Goal: Check status: Check status

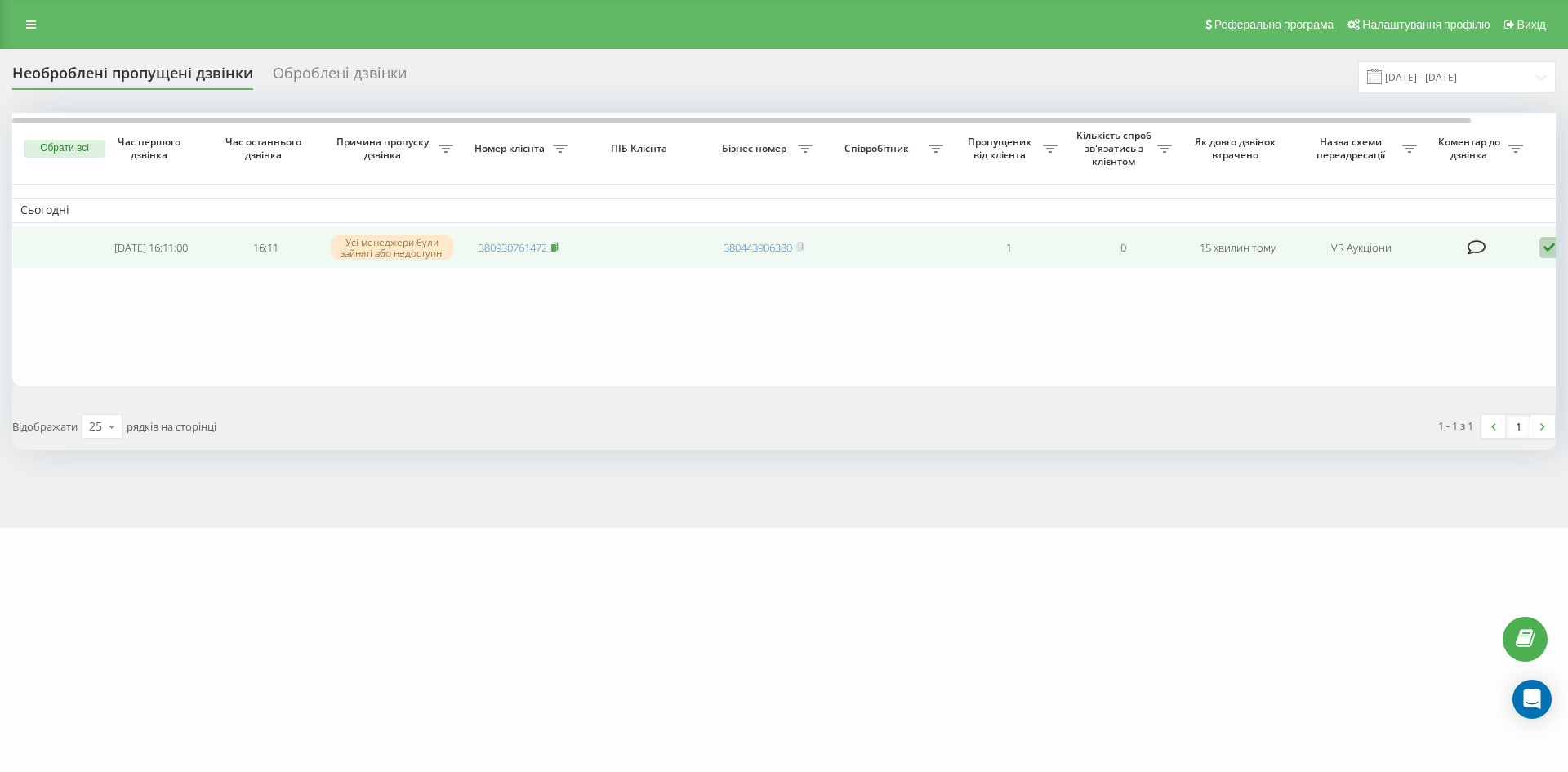
click at [556, 251] on rect at bounding box center [553, 248] width 4 height 7
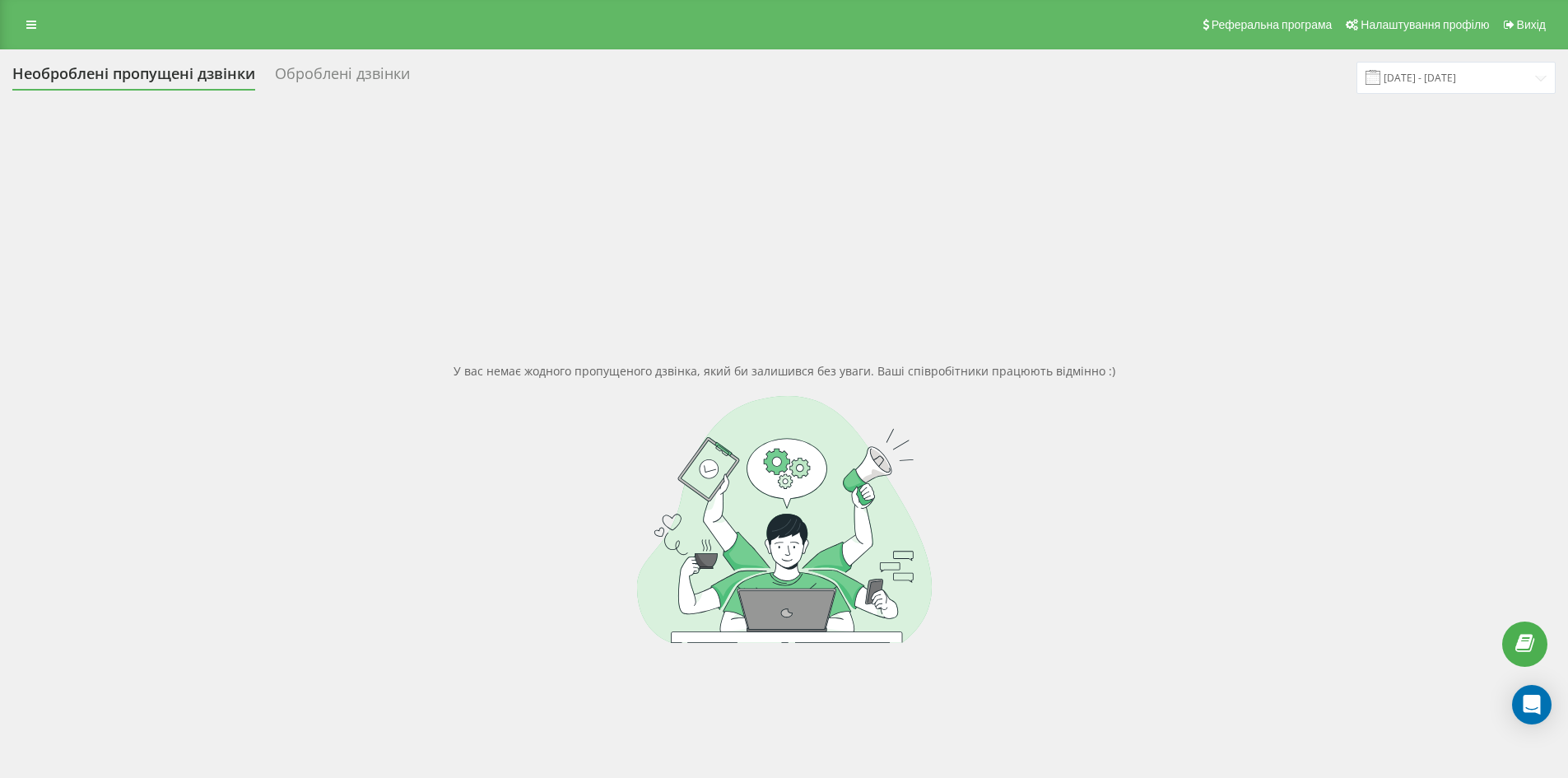
click at [337, 81] on div "Оброблені дзвінки" at bounding box center [342, 78] width 135 height 25
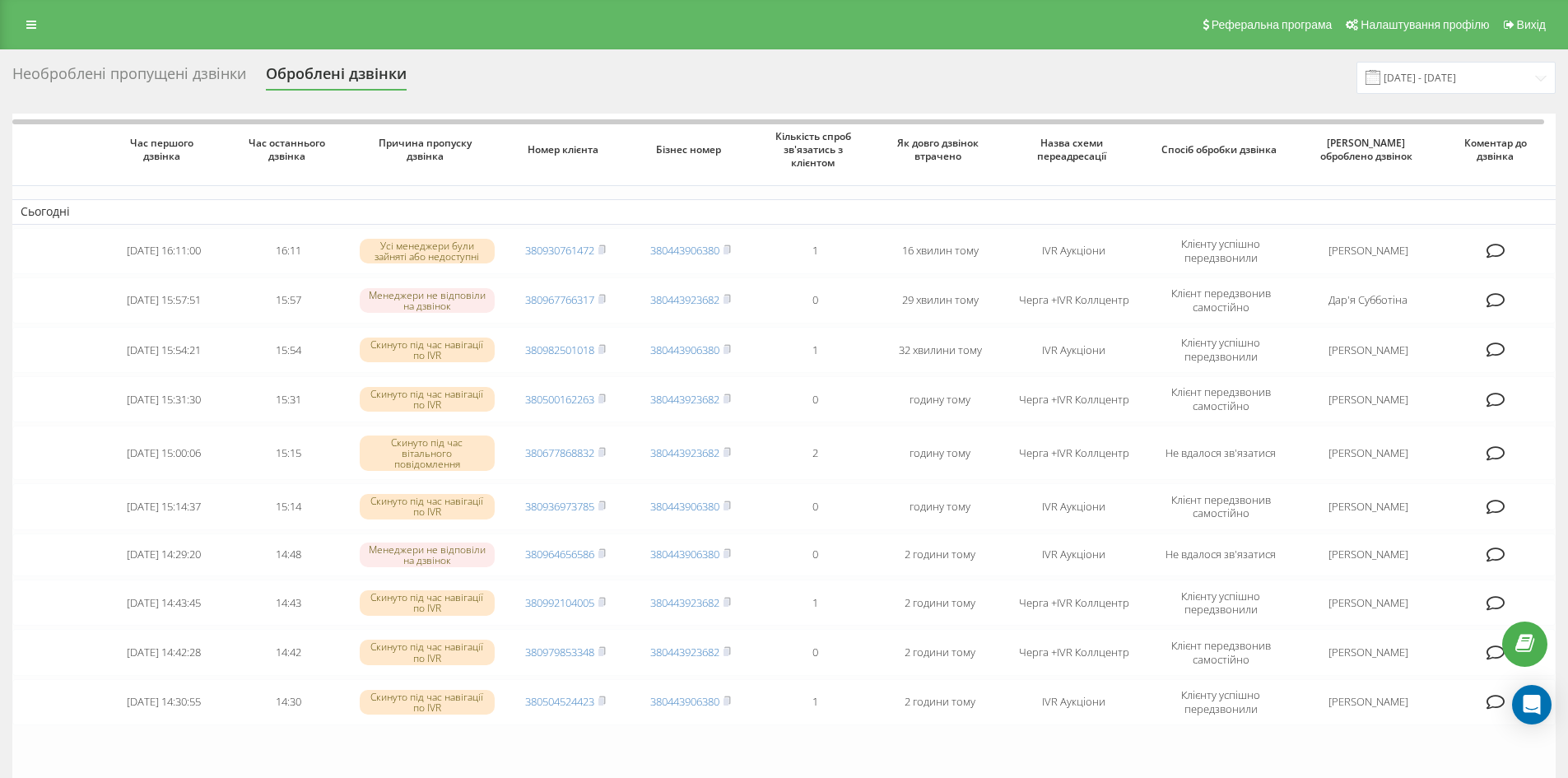
click at [101, 69] on div "Необроблені пропущені дзвінки" at bounding box center [129, 78] width 233 height 25
